Goal: Task Accomplishment & Management: Manage account settings

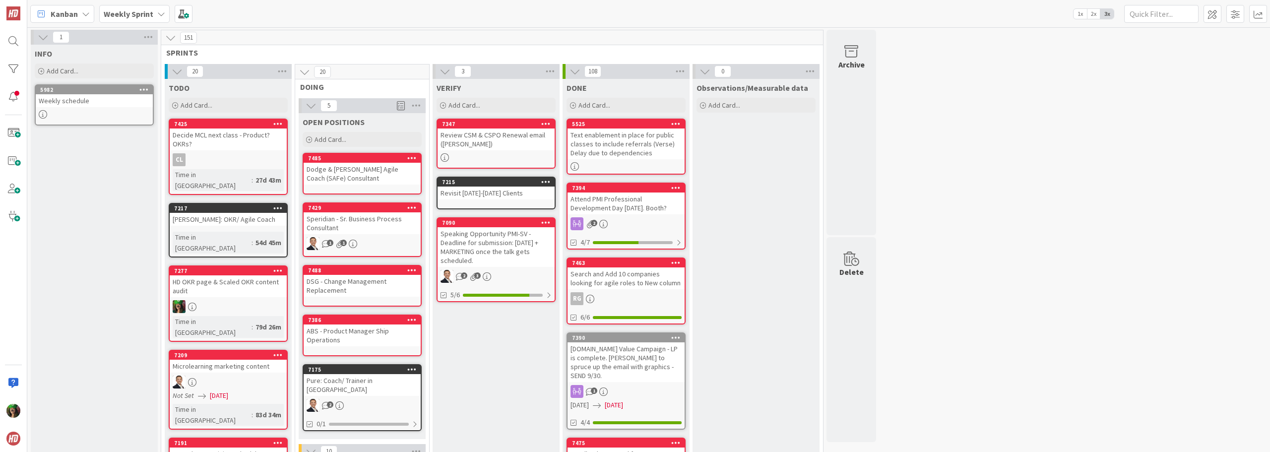
scroll to position [133, 0]
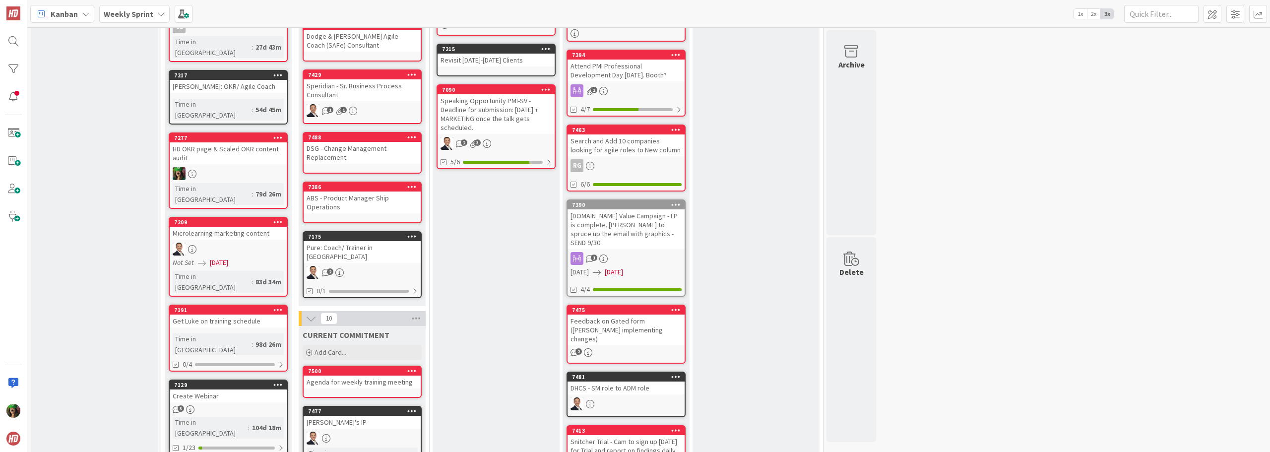
click at [118, 18] on b "Weekly Sprint" at bounding box center [129, 14] width 50 height 10
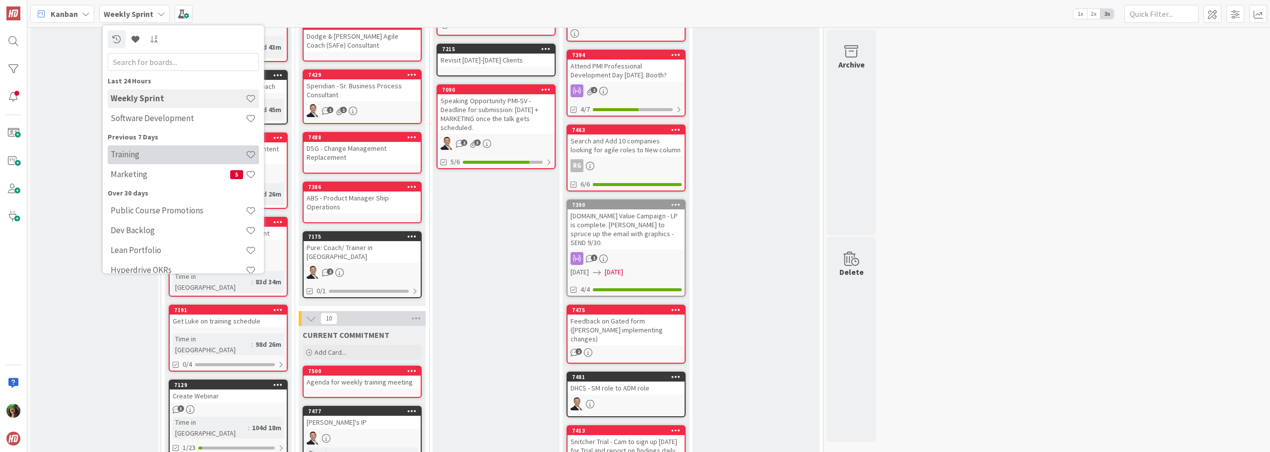
click at [144, 151] on h4 "Training" at bounding box center [178, 154] width 135 height 10
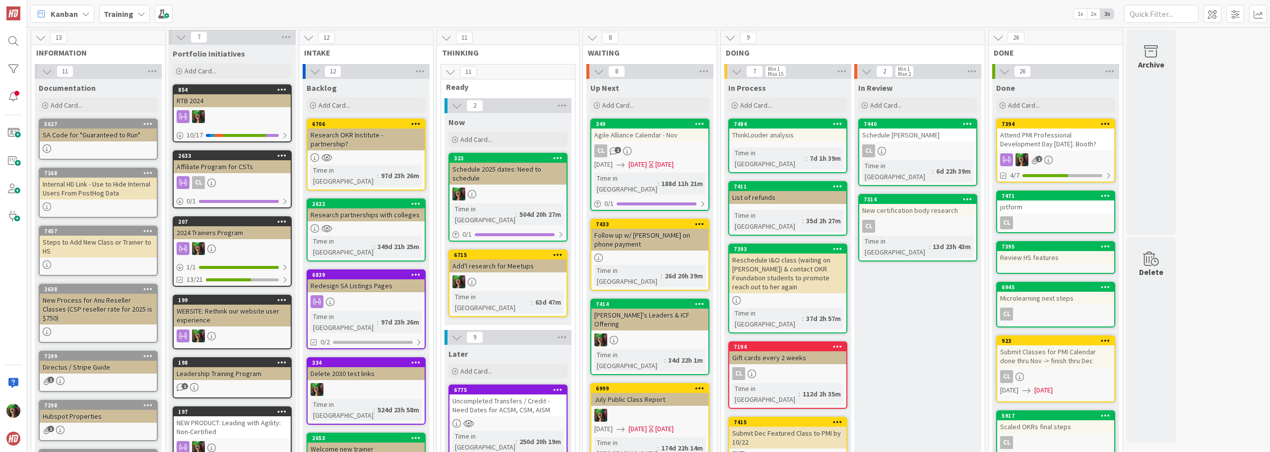
click at [797, 253] on div "Reschedule I&O class (waiting on [PERSON_NAME]) & contact OKR Foundation studen…" at bounding box center [787, 273] width 117 height 40
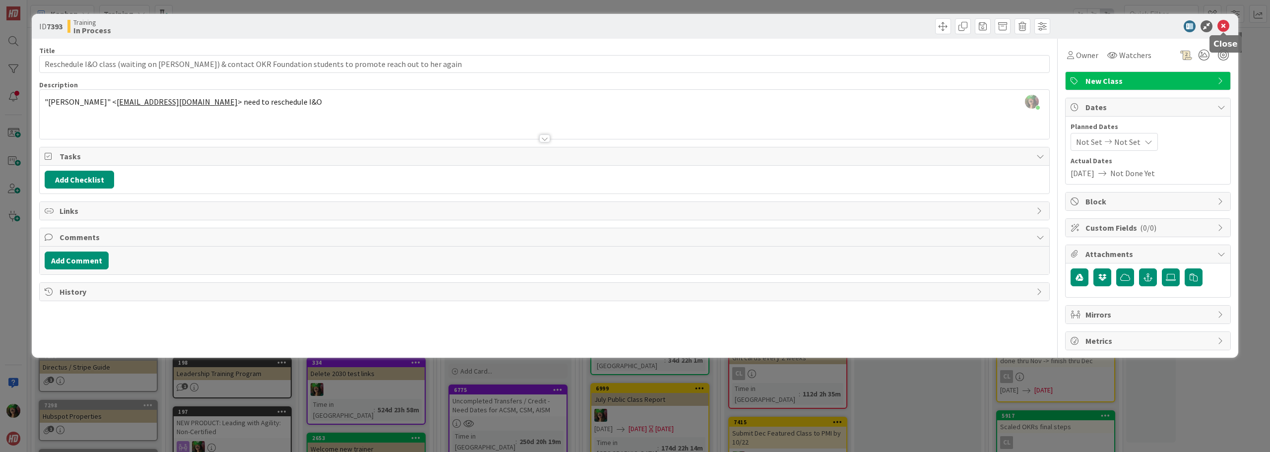
click at [1224, 26] on icon at bounding box center [1223, 26] width 12 height 12
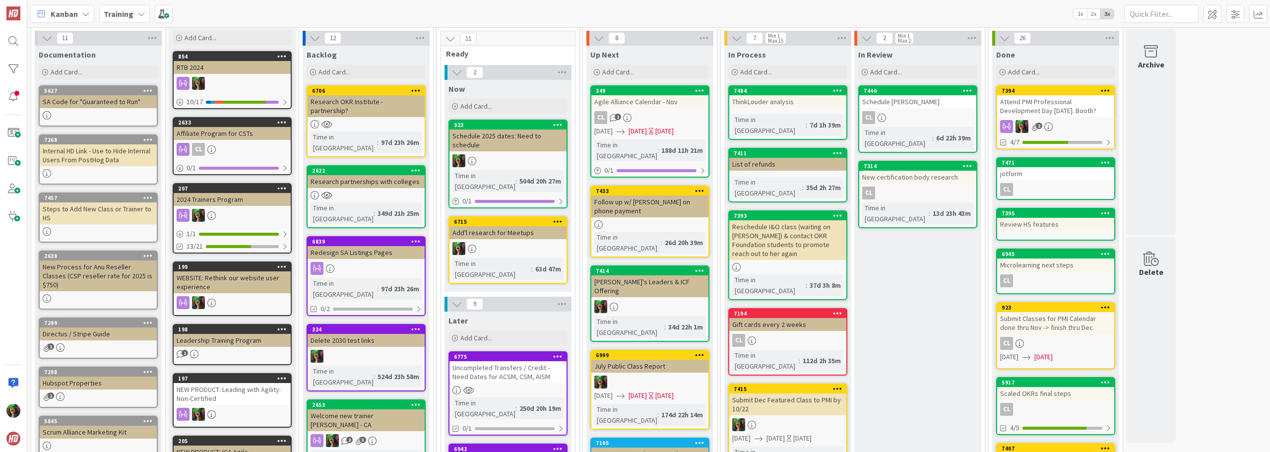
scroll to position [50, 0]
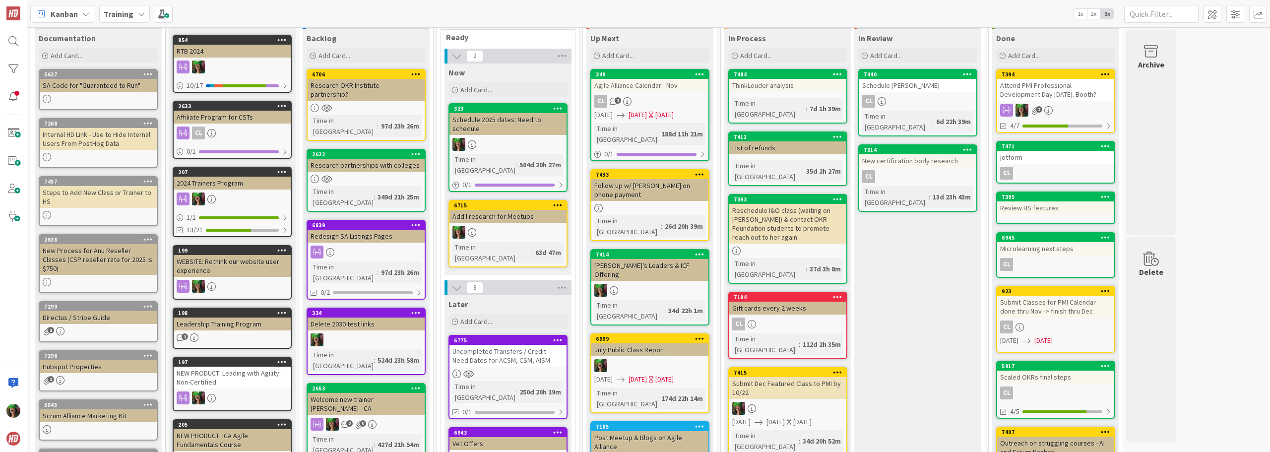
click at [652, 185] on div "Follow up w/ [PERSON_NAME] on phone payment" at bounding box center [649, 190] width 117 height 22
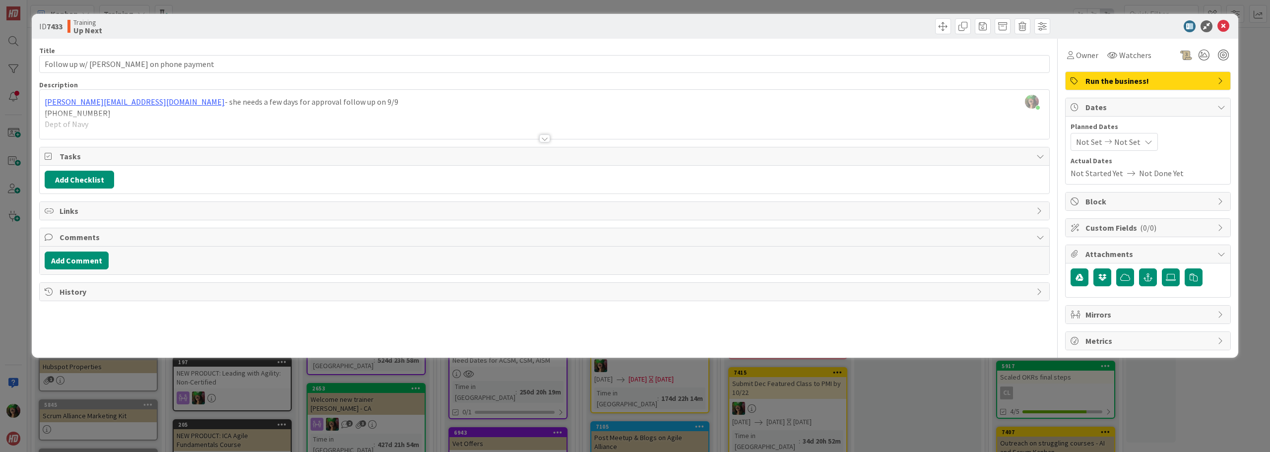
click at [546, 140] on div at bounding box center [544, 138] width 11 height 8
click at [546, 130] on p "Dept of Navy" at bounding box center [544, 124] width 999 height 11
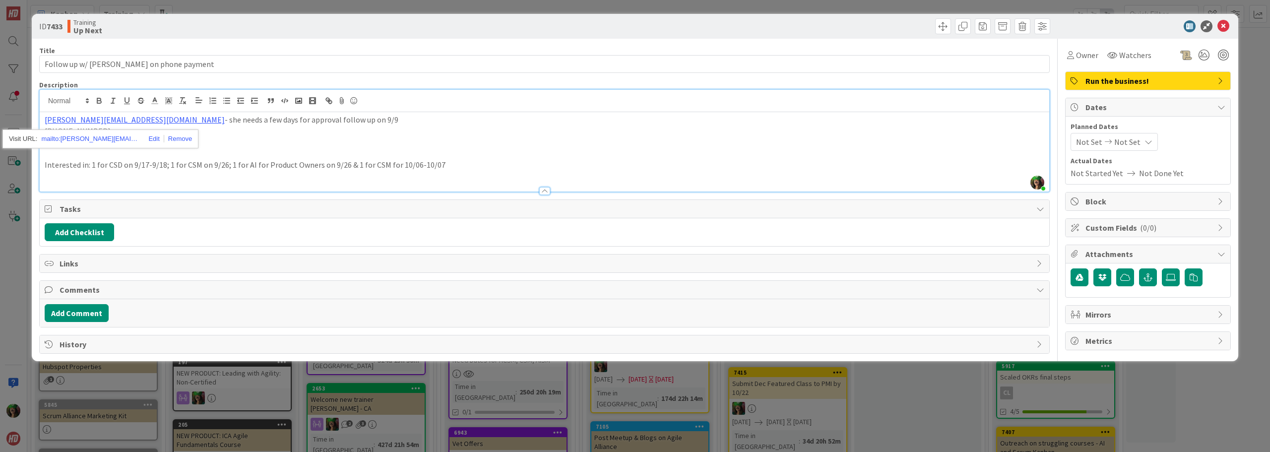
drag, startPoint x: 108, startPoint y: 121, endPoint x: 267, endPoint y: 146, distance: 160.6
click at [278, 158] on p at bounding box center [544, 153] width 999 height 11
drag, startPoint x: 157, startPoint y: 120, endPoint x: 44, endPoint y: 115, distance: 112.7
click at [44, 115] on div "[PERSON_NAME][EMAIL_ADDRESS][DOMAIN_NAME] - she needs a few days for approval f…" at bounding box center [544, 151] width 1009 height 79
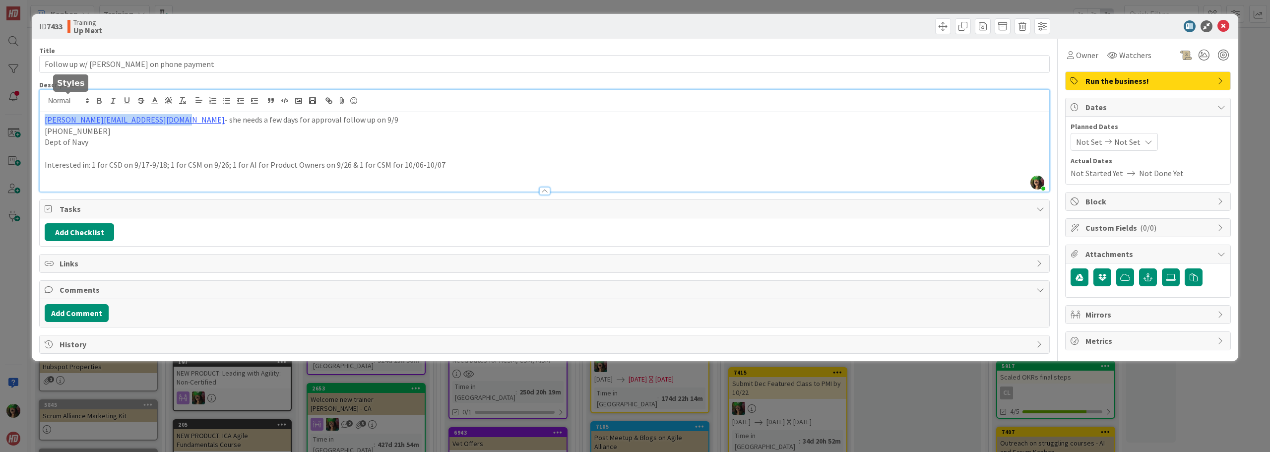
copy link "[PERSON_NAME][EMAIL_ADDRESS][DOMAIN_NAME]"
click at [1220, 23] on icon at bounding box center [1223, 26] width 12 height 12
